Goal: Information Seeking & Learning: Learn about a topic

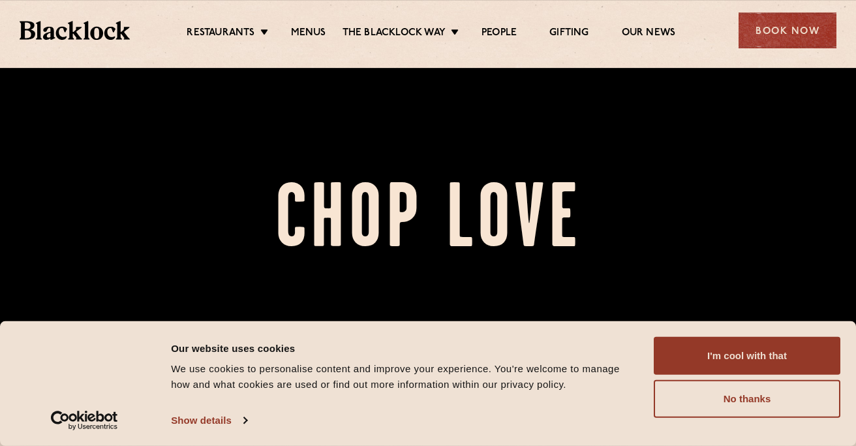
scroll to position [94, 0]
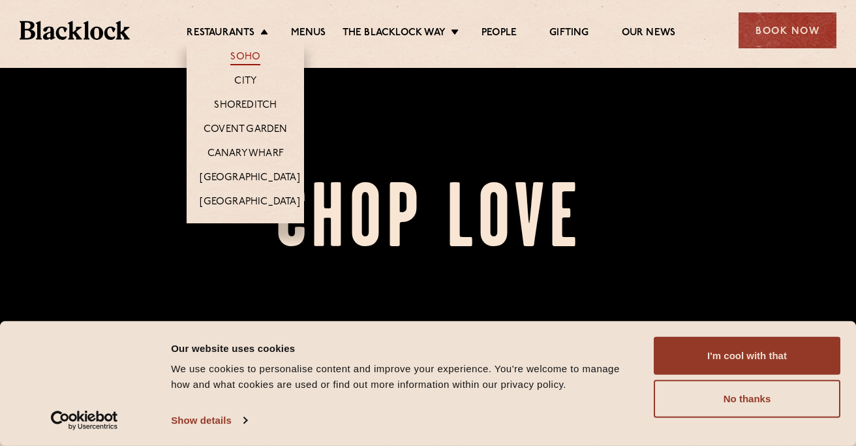
click at [249, 64] on link "Soho" at bounding box center [245, 58] width 30 height 14
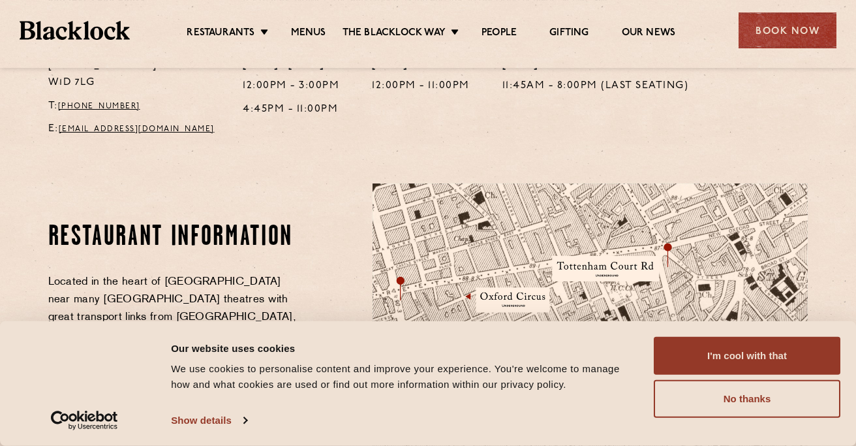
scroll to position [595, 0]
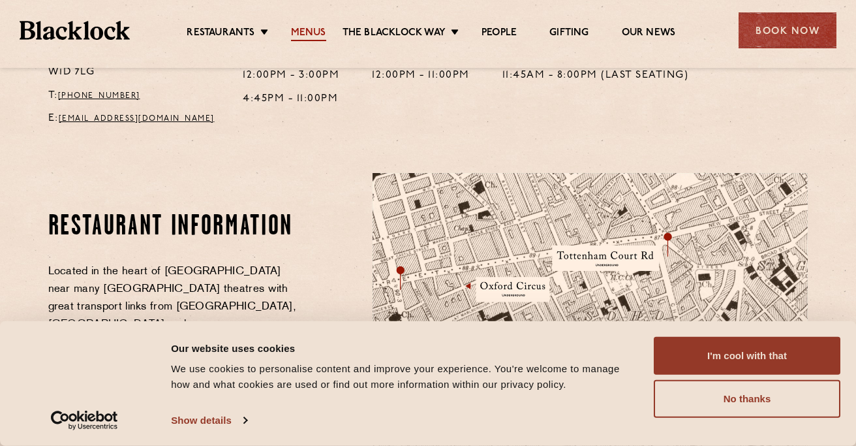
click at [301, 31] on link "Menus" at bounding box center [308, 34] width 35 height 14
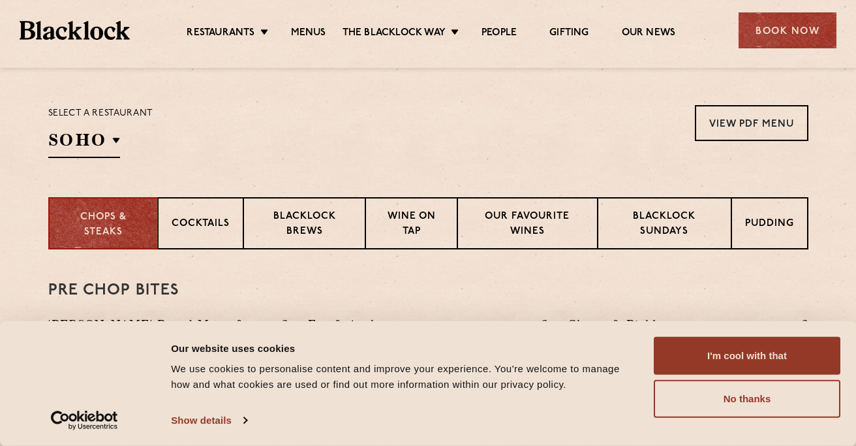
scroll to position [438, 0]
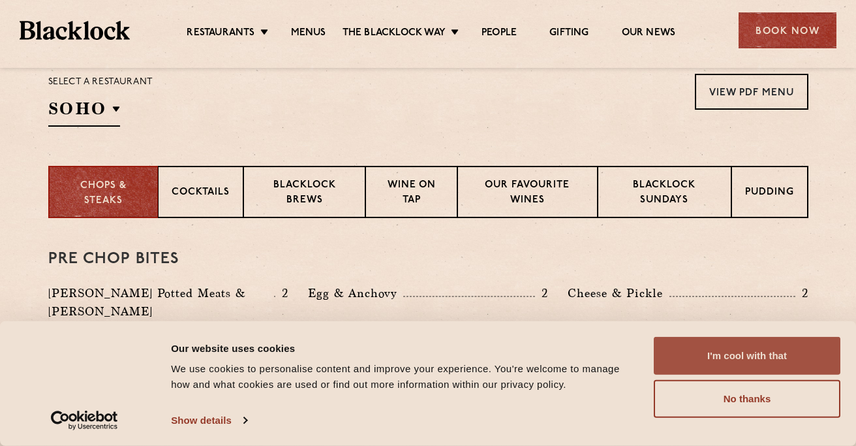
click at [713, 348] on button "I'm cool with that" at bounding box center [747, 356] width 187 height 38
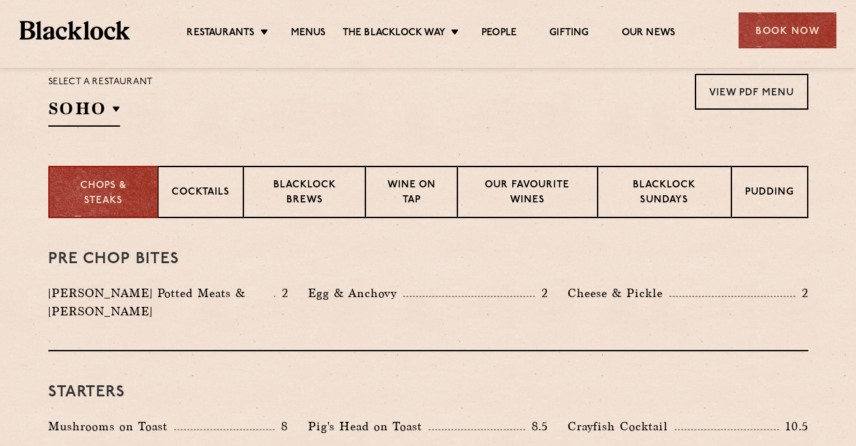
scroll to position [470, 0]
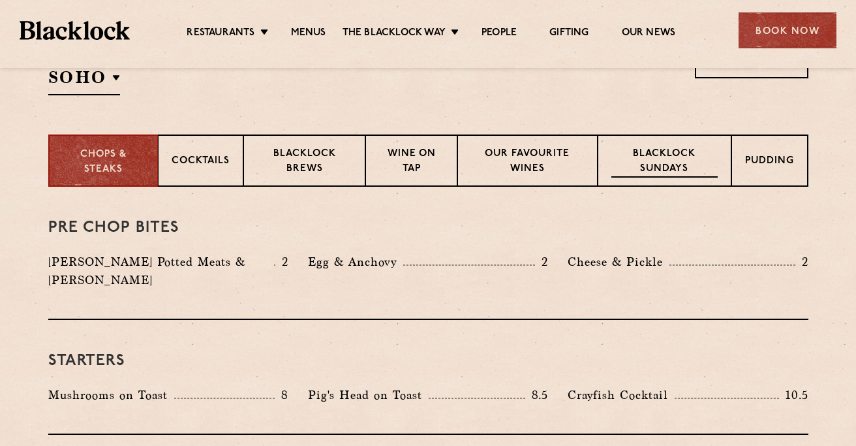
click at [691, 161] on p "Blacklock Sundays" at bounding box center [664, 162] width 106 height 31
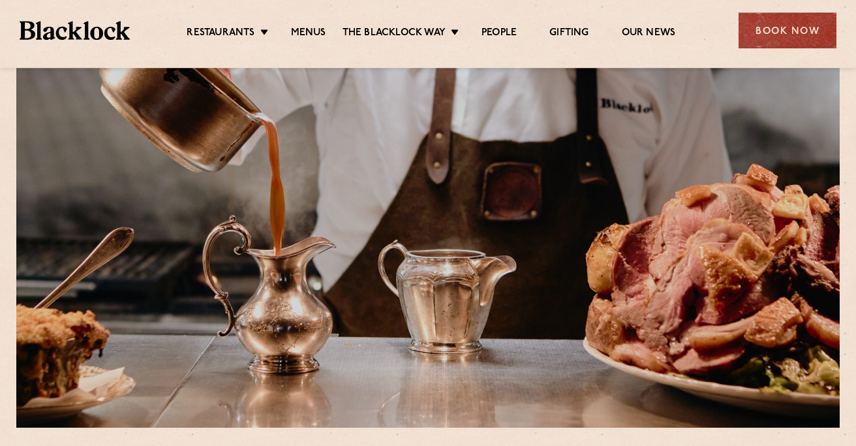
scroll to position [31, 0]
